Goal: Task Accomplishment & Management: Use online tool/utility

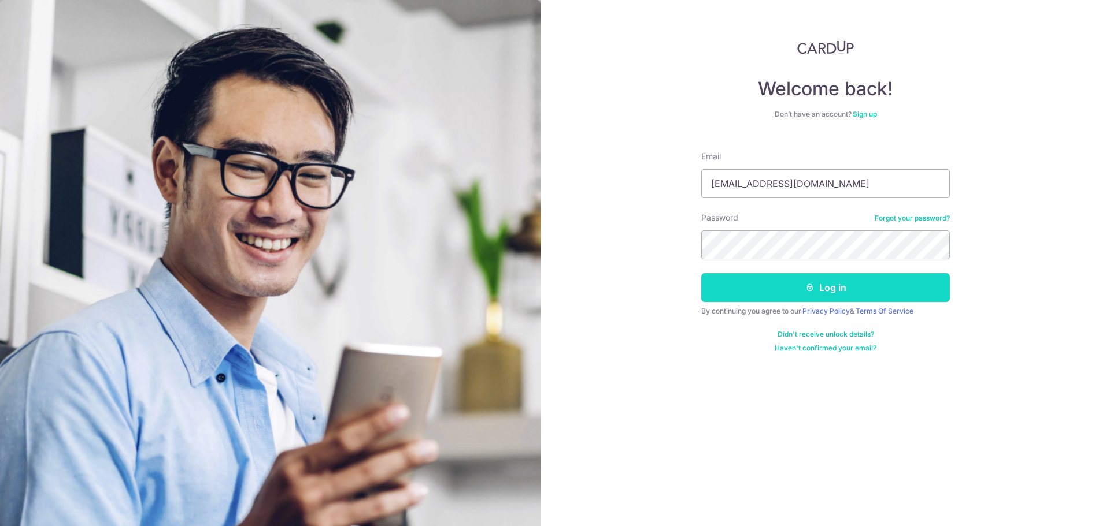
click at [818, 291] on button "Log in" at bounding box center [825, 287] width 249 height 29
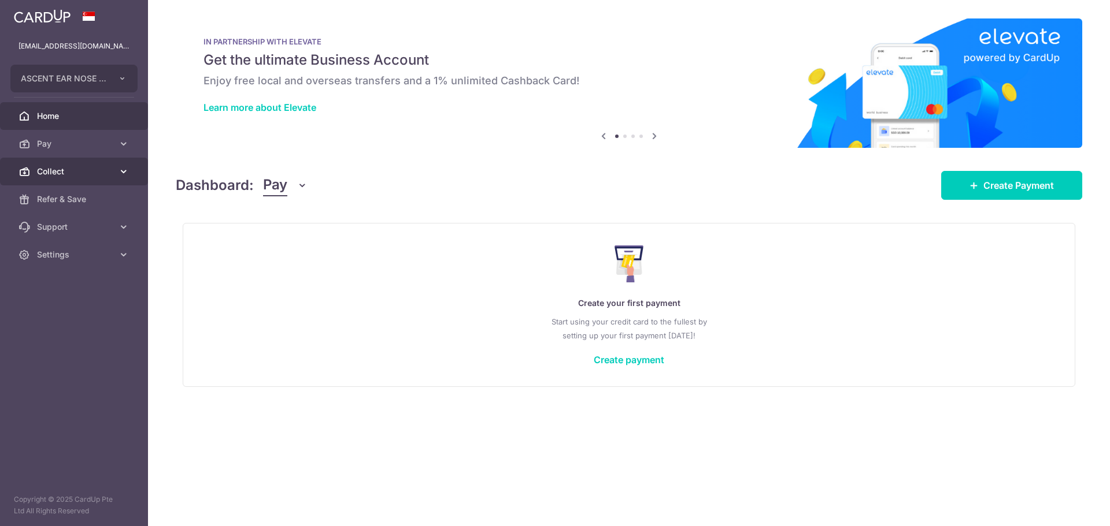
click at [68, 168] on span "Collect" at bounding box center [75, 172] width 76 height 12
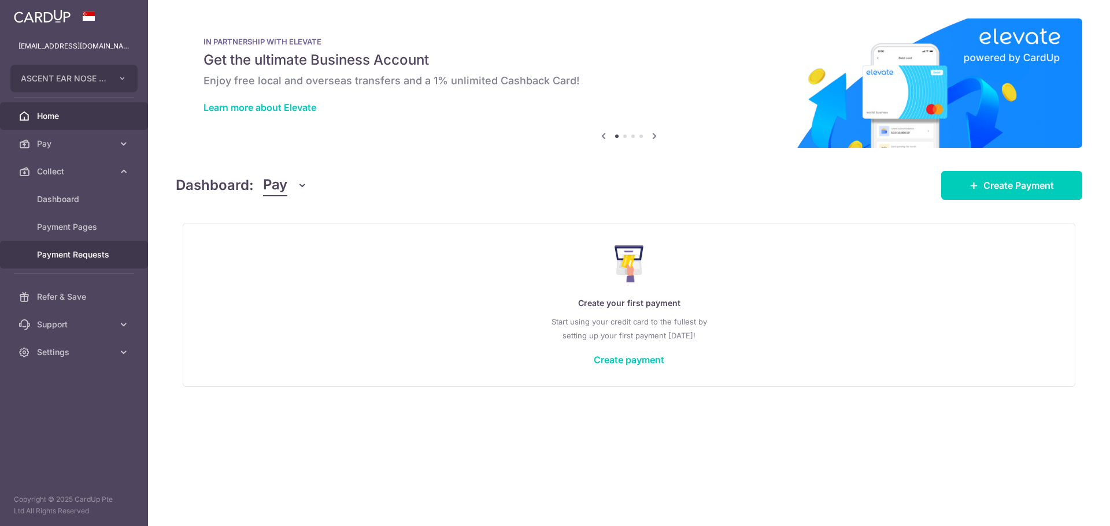
click at [69, 255] on span "Payment Requests" at bounding box center [75, 255] width 76 height 12
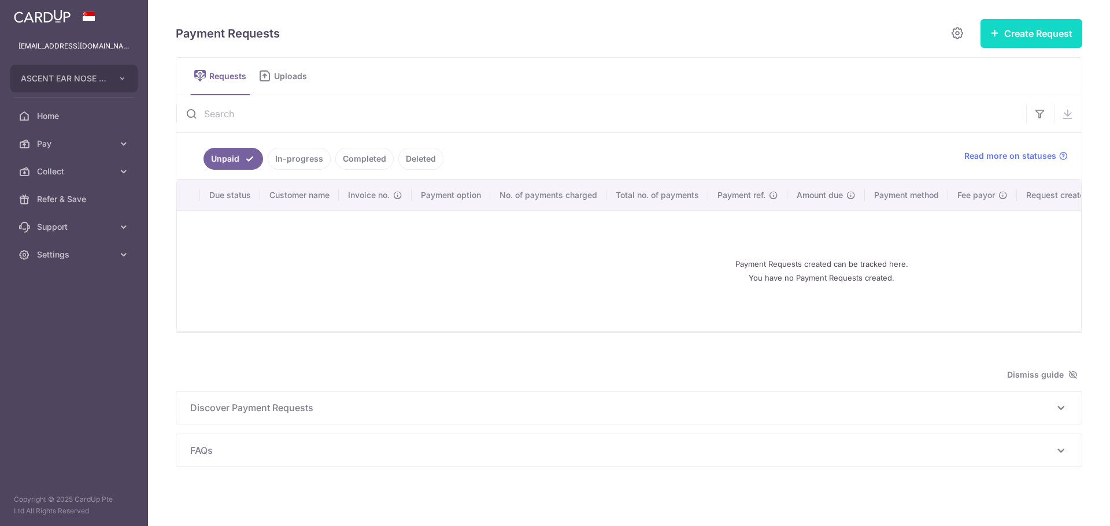
click at [1040, 23] on button "Create Request" at bounding box center [1031, 33] width 102 height 29
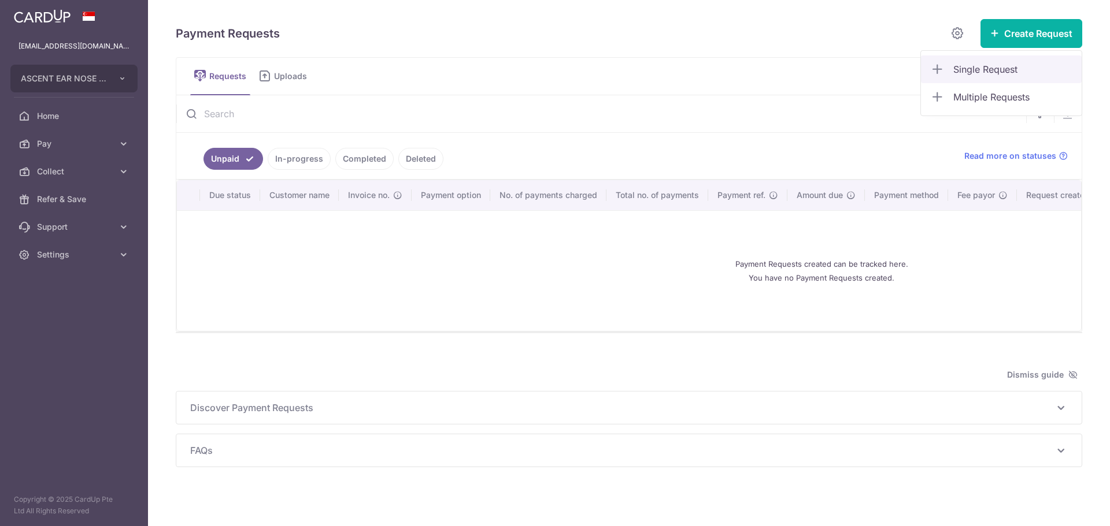
click at [1002, 71] on span "Single Request" at bounding box center [1012, 69] width 119 height 14
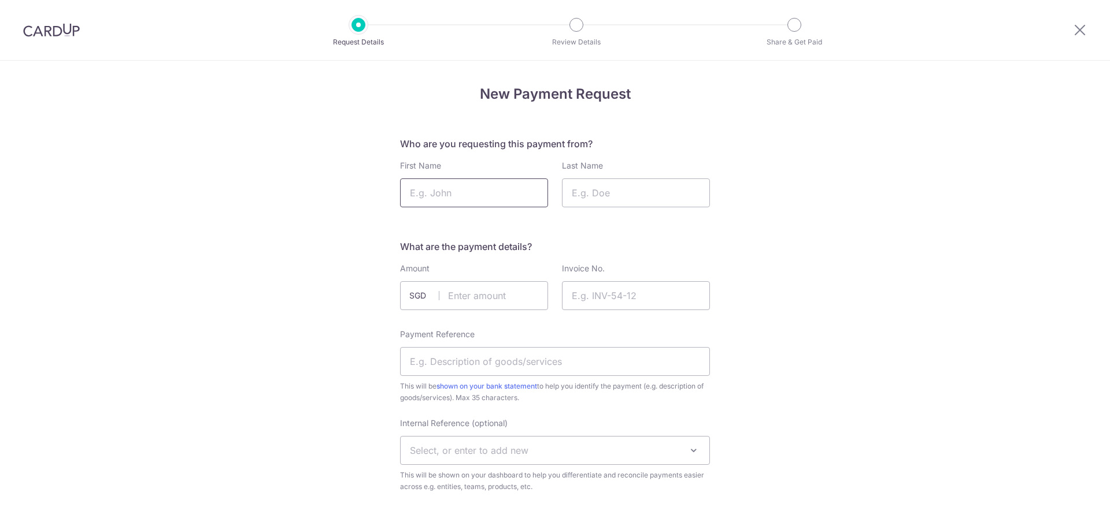
drag, startPoint x: 524, startPoint y: 186, endPoint x: 544, endPoint y: 187, distance: 19.7
click at [544, 187] on input "First Name" at bounding box center [474, 193] width 148 height 29
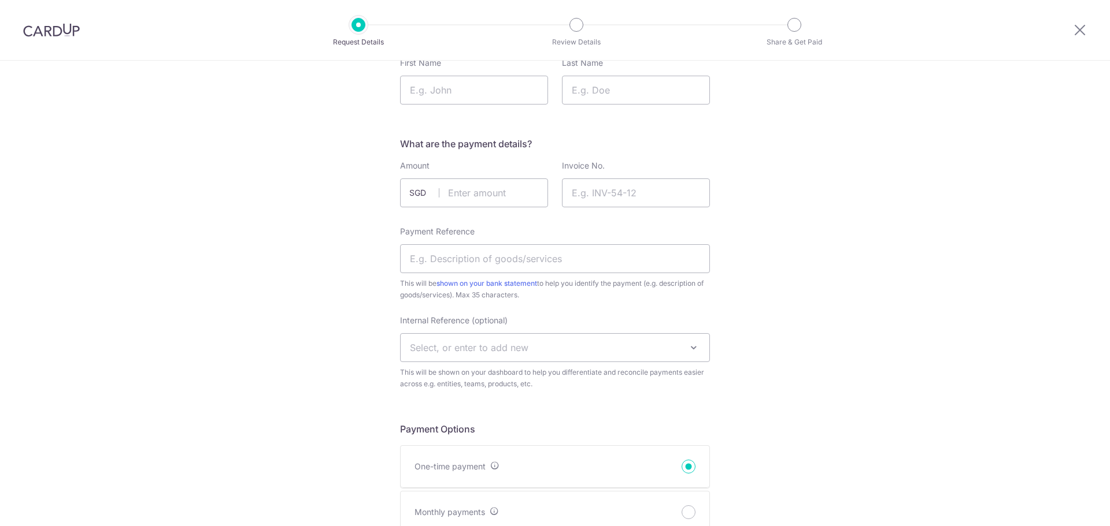
scroll to position [116, 0]
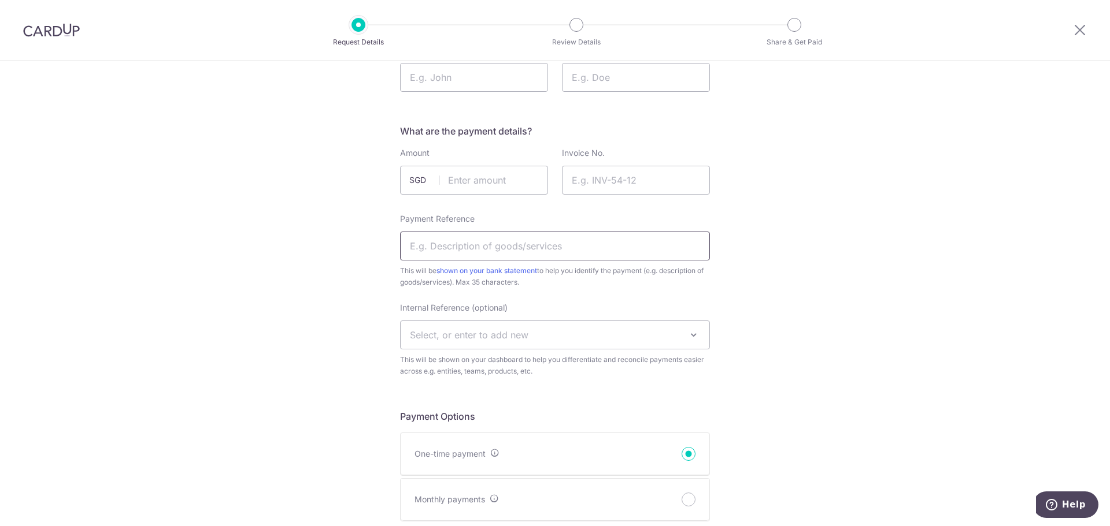
click at [604, 235] on input "Payment Reference" at bounding box center [555, 246] width 310 height 29
click at [440, 334] on span "Select, or enter to add new" at bounding box center [469, 335] width 118 height 12
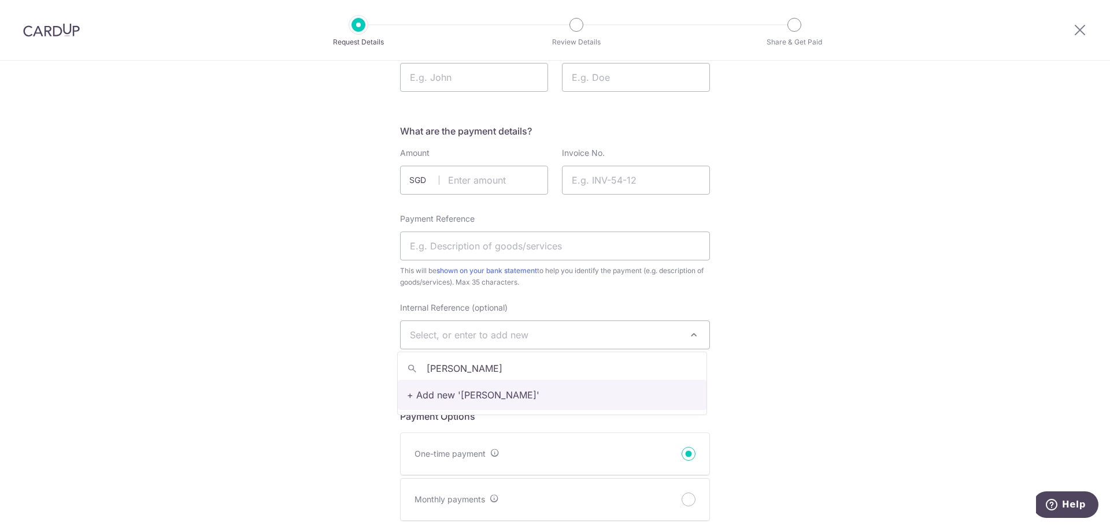
type input "TASHA"
select select "TASHA"
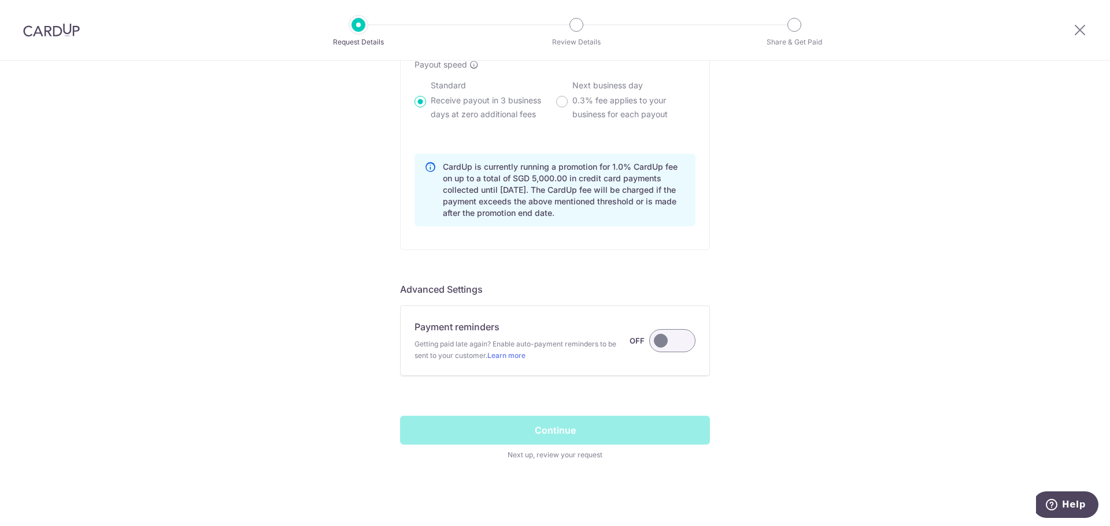
scroll to position [891, 0]
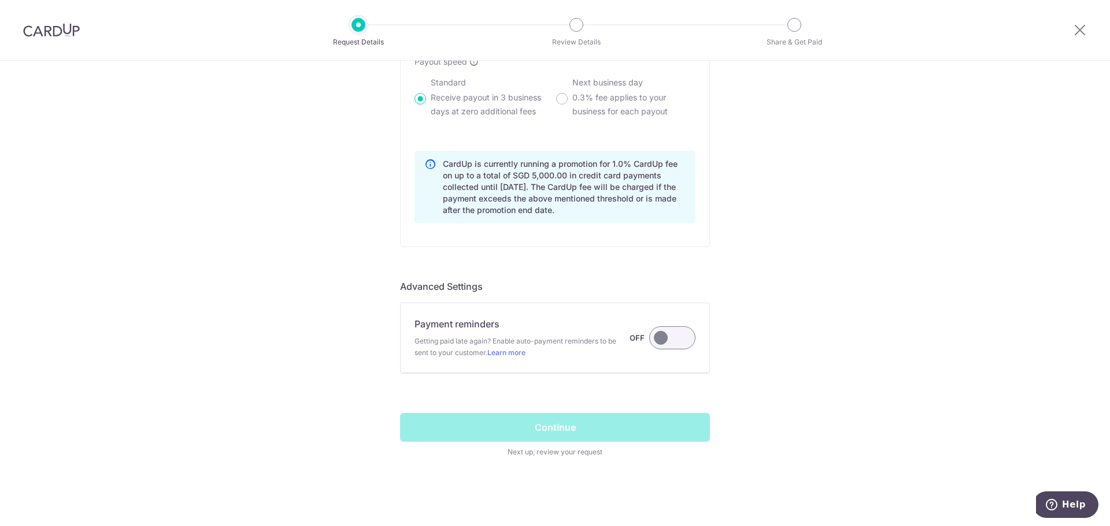
click at [674, 341] on label at bounding box center [672, 338] width 46 height 23
click at [0, 0] on input "Payment reminders Getting paid late again? Enable auto-payment reminders to be …" at bounding box center [0, 0] width 0 height 0
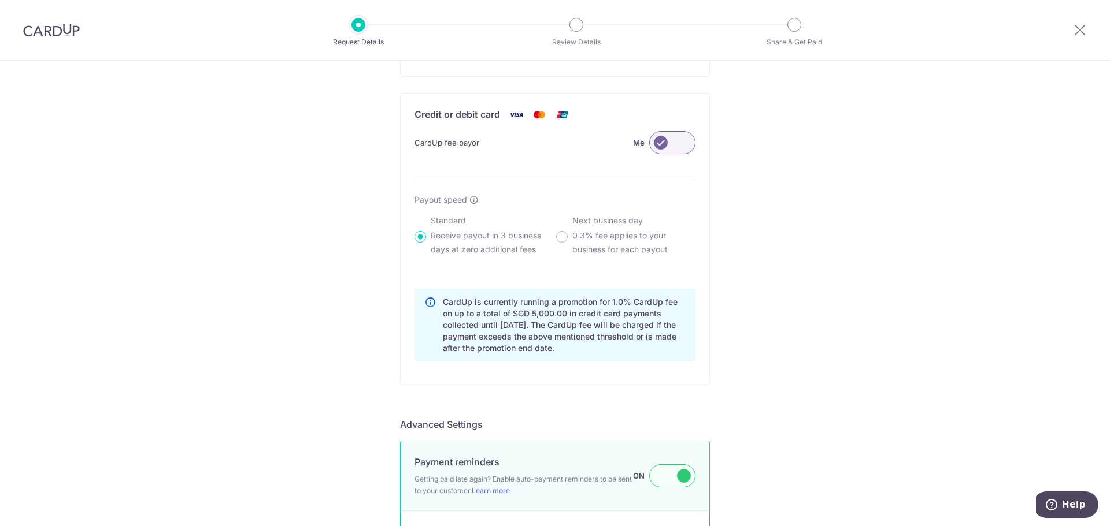
scroll to position [681, 0]
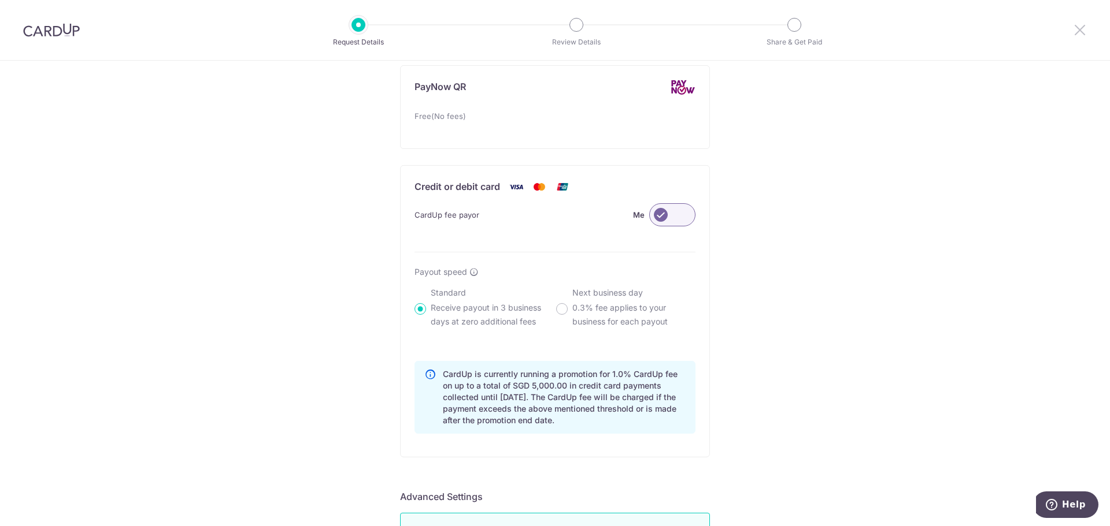
click at [1073, 29] on icon at bounding box center [1080, 30] width 14 height 14
click at [1081, 28] on icon at bounding box center [1080, 30] width 14 height 14
click at [1082, 32] on icon at bounding box center [1080, 30] width 14 height 14
drag, startPoint x: 1082, startPoint y: 32, endPoint x: 1034, endPoint y: 85, distance: 70.8
click at [1081, 32] on icon at bounding box center [1080, 30] width 14 height 14
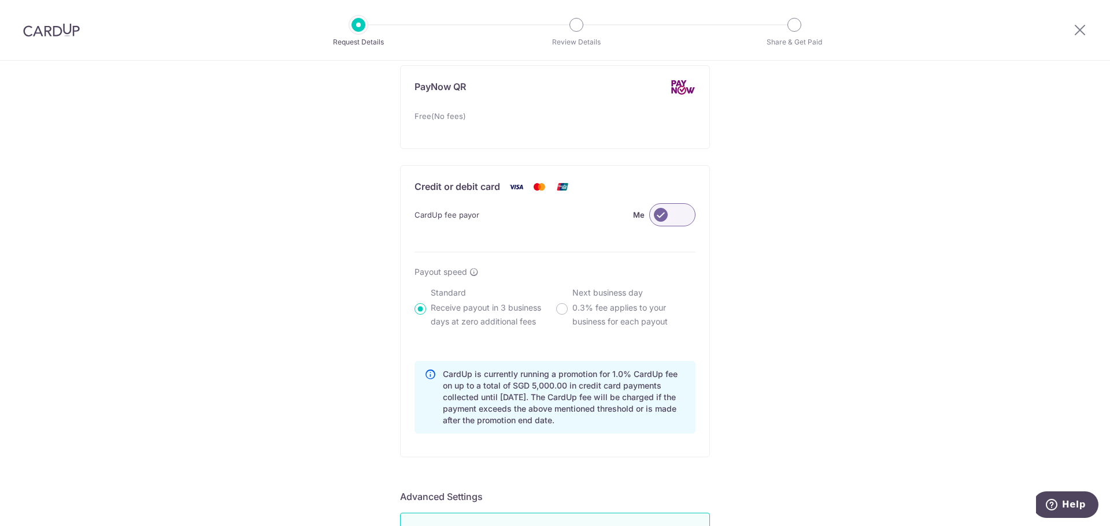
click at [966, 183] on div "New Payment Request Who are you requesting this payment from? First Name Last N…" at bounding box center [555, 126] width 1110 height 1493
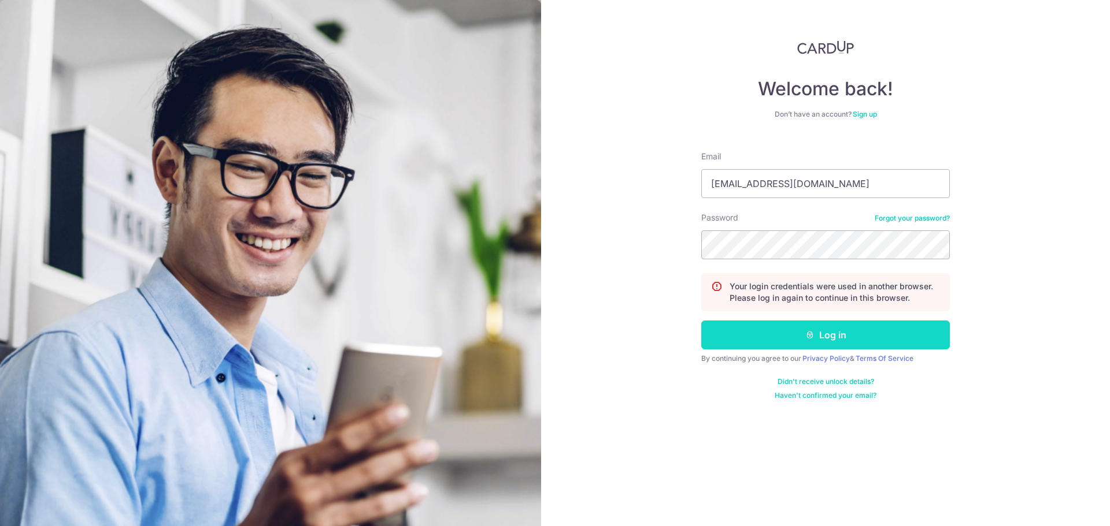
click at [799, 338] on button "Log in" at bounding box center [825, 335] width 249 height 29
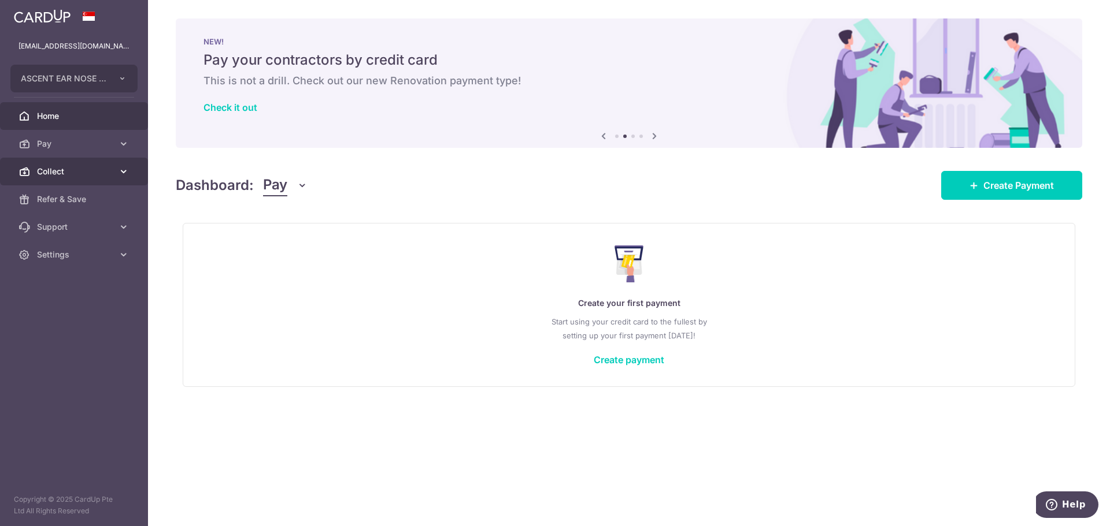
click at [49, 175] on span "Collect" at bounding box center [75, 172] width 76 height 12
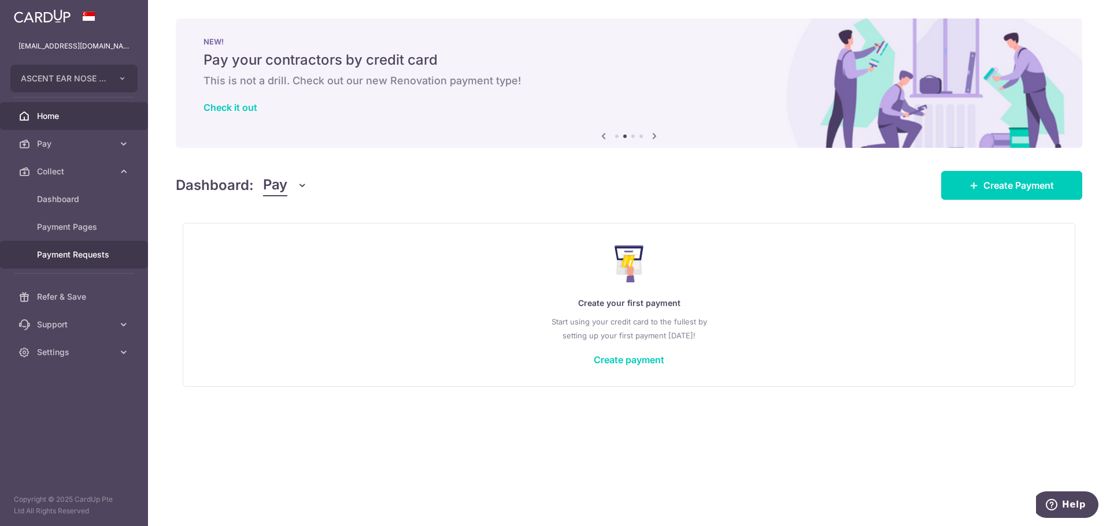
click at [79, 251] on span "Payment Requests" at bounding box center [75, 255] width 76 height 12
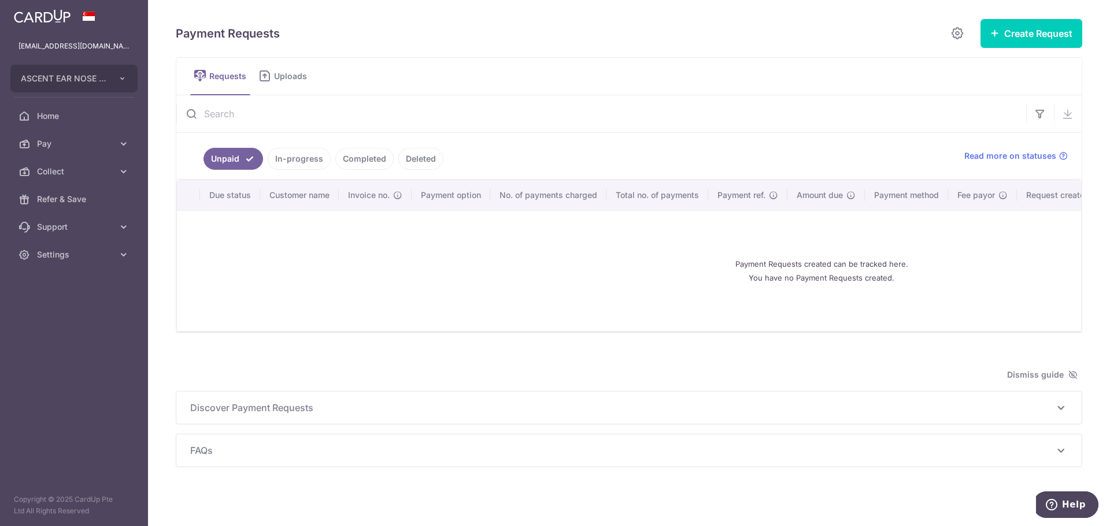
click at [403, 162] on link "Deleted" at bounding box center [420, 159] width 45 height 22
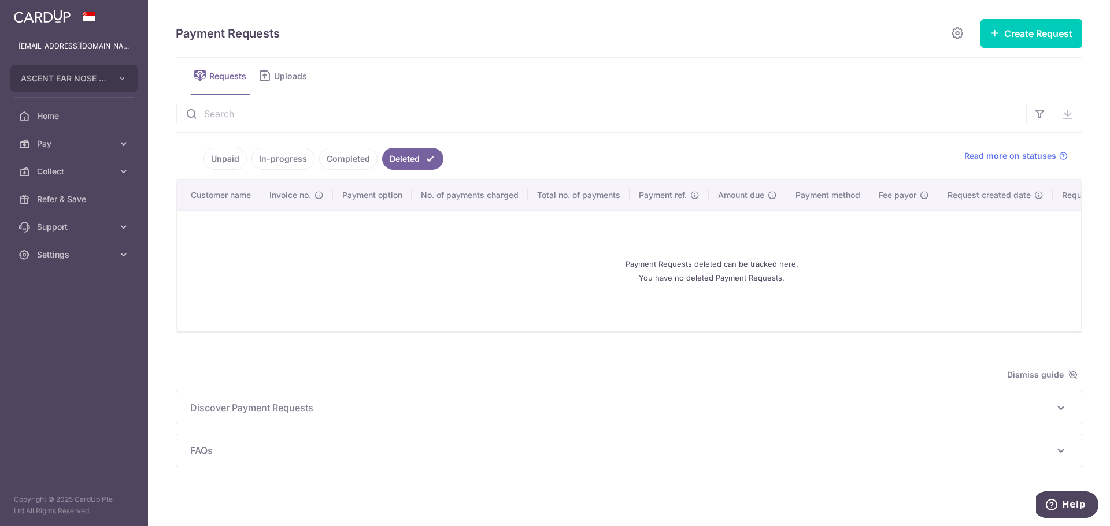
click at [361, 155] on link "Completed" at bounding box center [348, 159] width 58 height 22
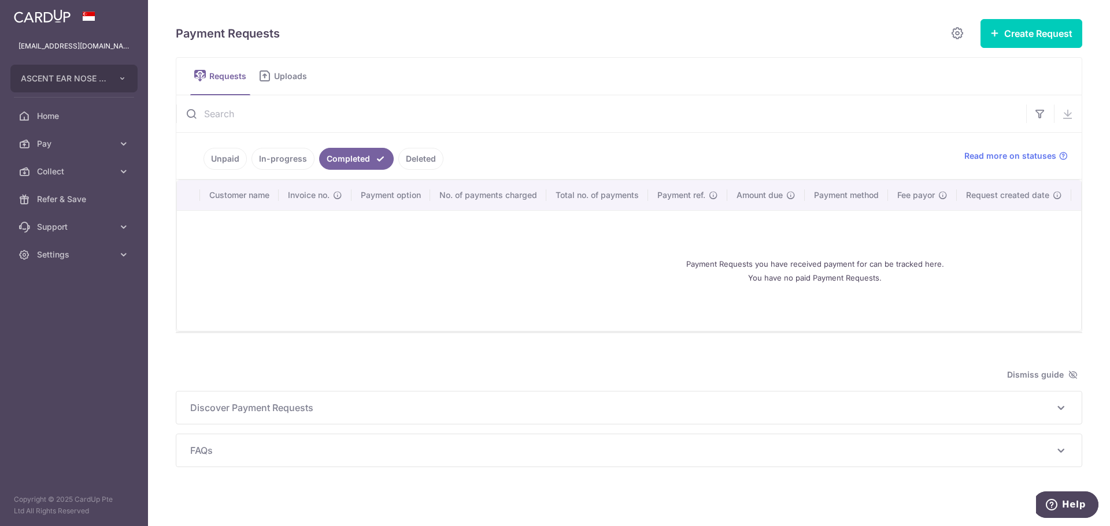
click at [405, 158] on link "Deleted" at bounding box center [420, 159] width 45 height 22
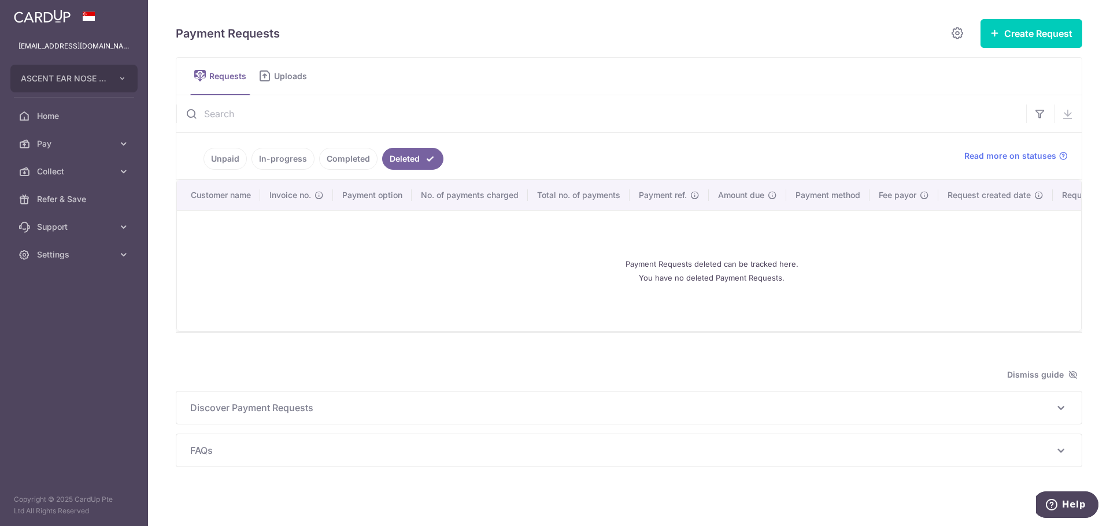
click at [298, 161] on link "In-progress" at bounding box center [282, 159] width 63 height 22
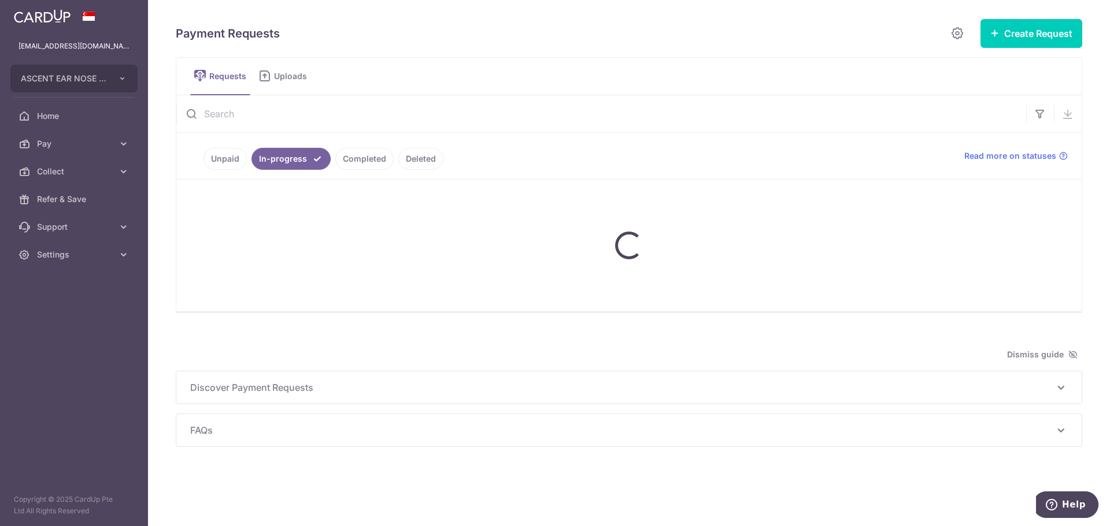
drag, startPoint x: 225, startPoint y: 157, endPoint x: 361, endPoint y: 142, distance: 136.1
click at [225, 157] on link "Unpaid" at bounding box center [224, 159] width 43 height 22
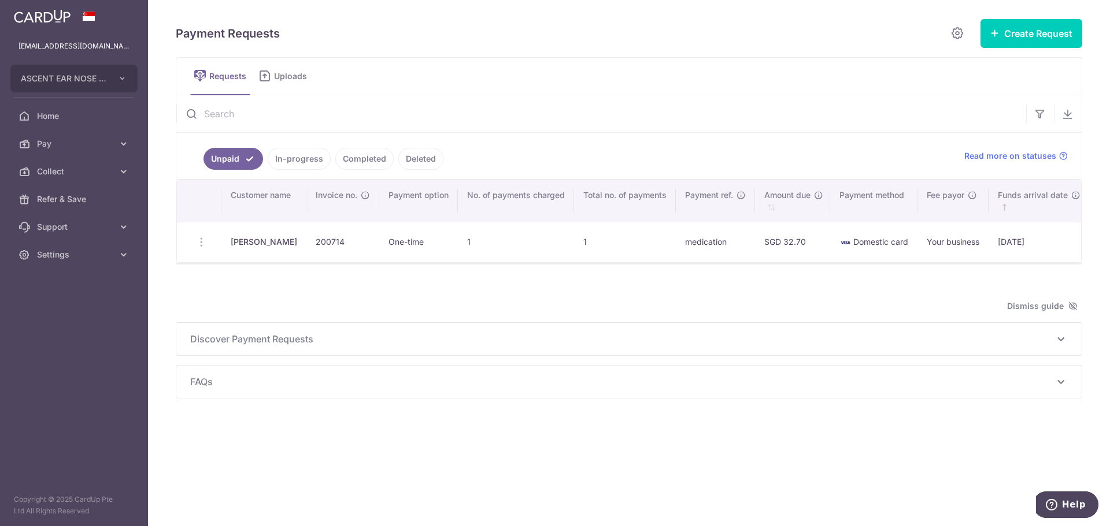
click at [361, 159] on link "Completed" at bounding box center [364, 159] width 58 height 22
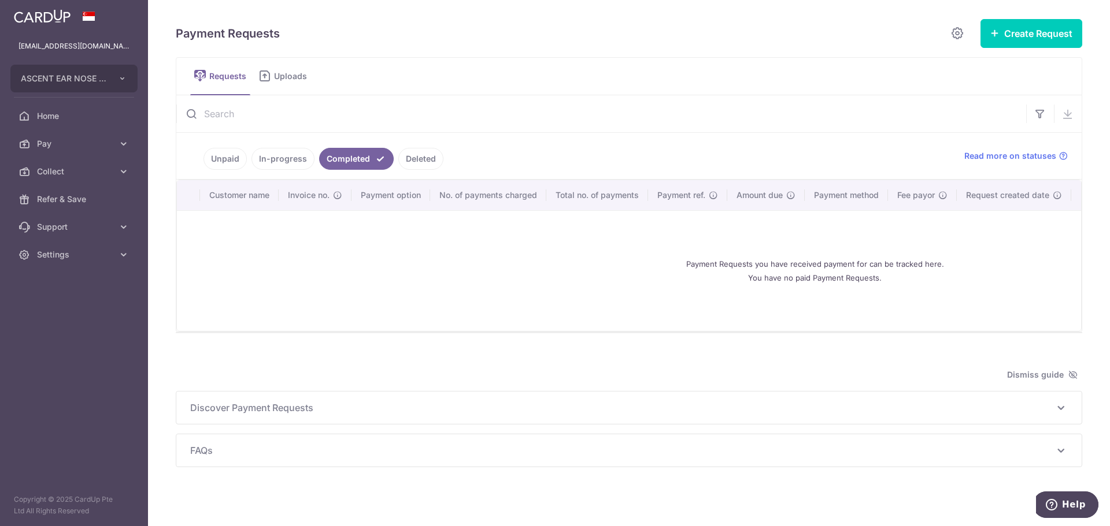
click at [305, 160] on link "In-progress" at bounding box center [282, 159] width 63 height 22
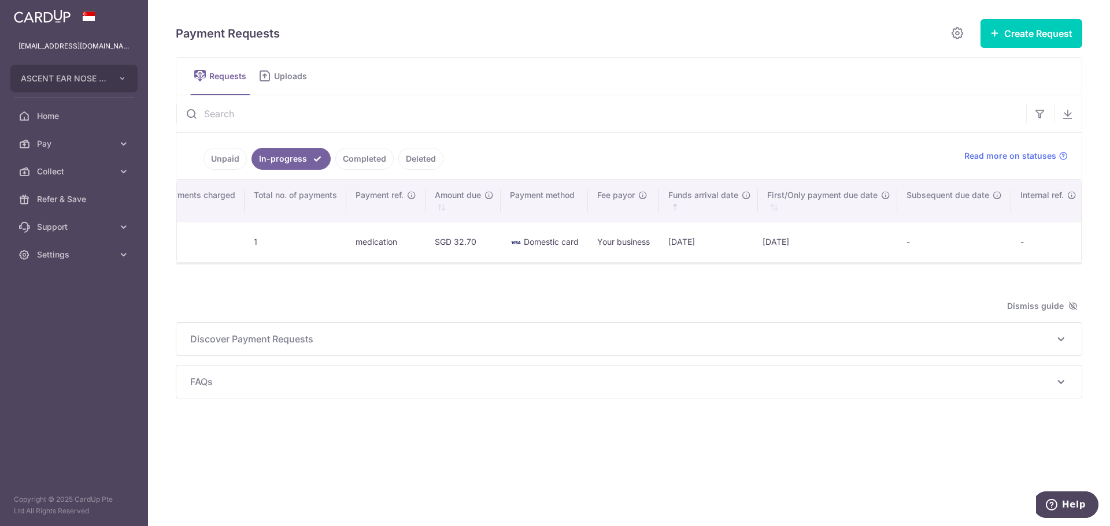
scroll to position [0, 332]
